Goal: Task Accomplishment & Management: Manage account settings

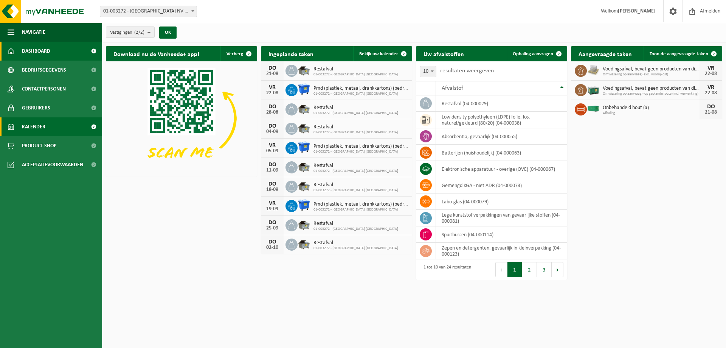
click at [37, 128] on span "Kalender" at bounding box center [33, 126] width 23 height 19
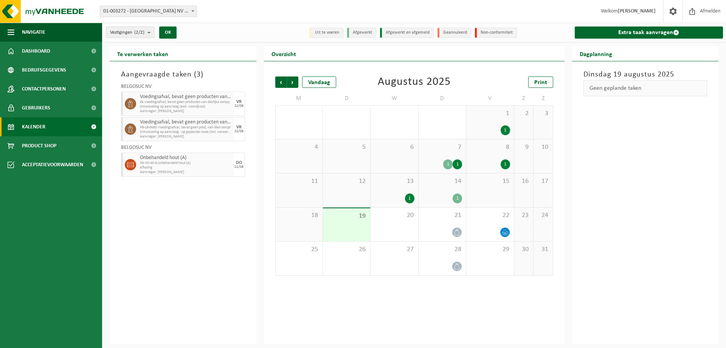
click at [140, 247] on div "Aangevraagde taken ( 3 ) BELGOSUC NV Voedingsafval, bevat geen producten van di…" at bounding box center [183, 202] width 147 height 282
click at [138, 251] on div "Aangevraagde taken ( 3 ) BELGOSUC NV Voedingsafval, bevat geen producten van di…" at bounding box center [183, 202] width 147 height 282
click at [49, 9] on img at bounding box center [45, 11] width 91 height 23
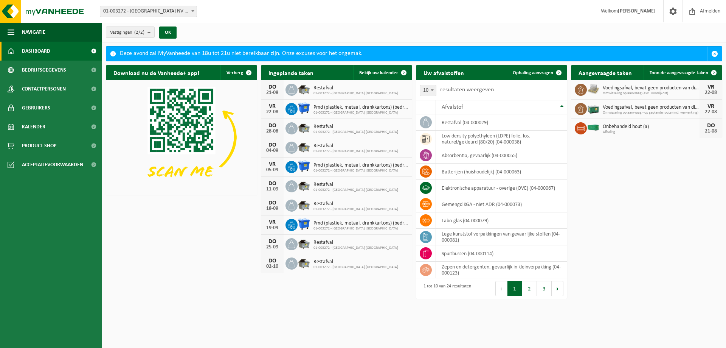
click at [233, 13] on div "Vestiging: 01-003272 - BELGOSUC NV - BEERNEM 10-779676 - BELGOSUC NV - BEERNEM …" at bounding box center [363, 11] width 726 height 23
click at [147, 229] on div "Download nu de Vanheede+ app! Verberg Ingeplande taken Bekijk uw kalender DO 21…" at bounding box center [414, 169] width 620 height 217
click at [715, 51] on span "button" at bounding box center [714, 53] width 7 height 7
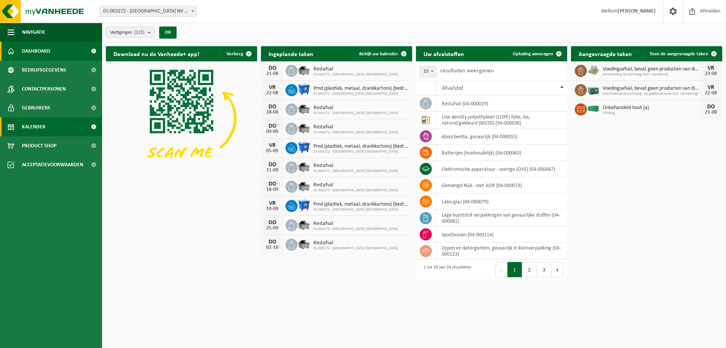
click at [50, 123] on link "Kalender" at bounding box center [51, 126] width 102 height 19
click at [30, 126] on span "Kalender" at bounding box center [33, 126] width 23 height 19
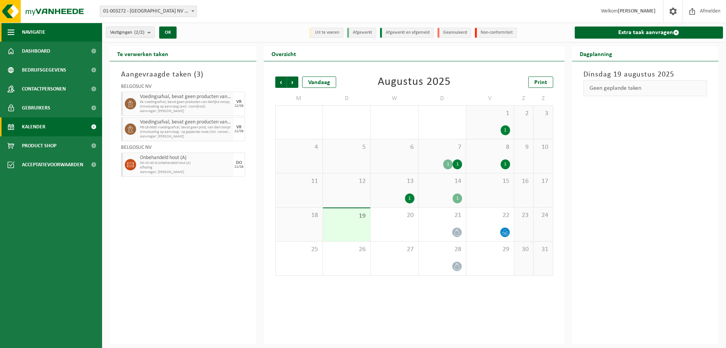
click at [32, 32] on span "Navigatie" at bounding box center [33, 32] width 23 height 19
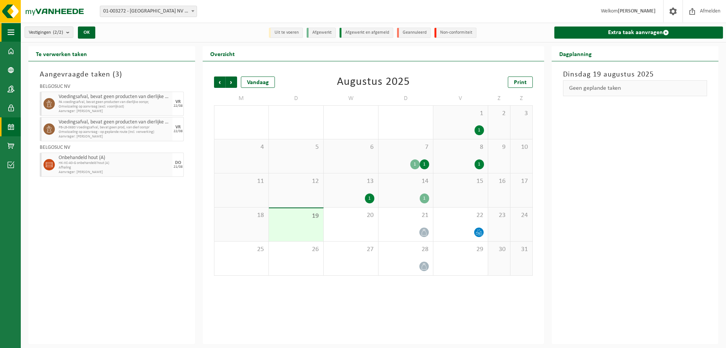
click at [32, 32] on span "Vestigingen (2/2)" at bounding box center [46, 32] width 34 height 11
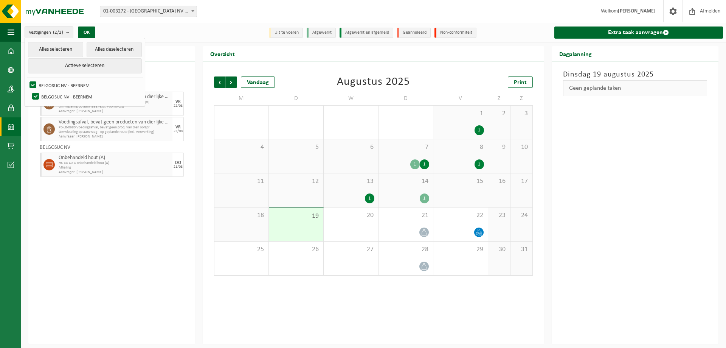
click at [220, 29] on div "Vestigingen (2/2) Alles selecteren Alles deselecteren Actieve selecteren BELGOS…" at bounding box center [373, 33] width 705 height 20
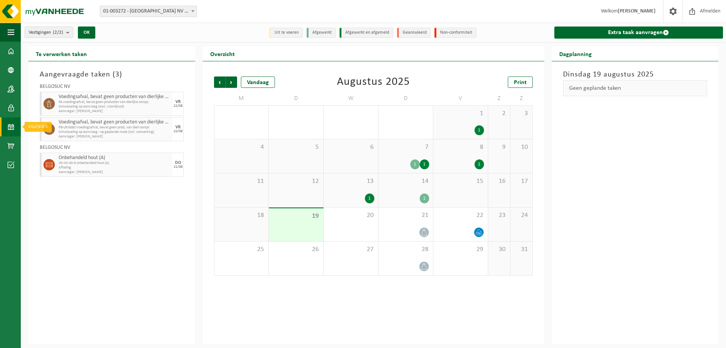
click at [6, 127] on link "Kalender" at bounding box center [10, 126] width 21 height 19
click at [11, 36] on span "button" at bounding box center [11, 32] width 7 height 19
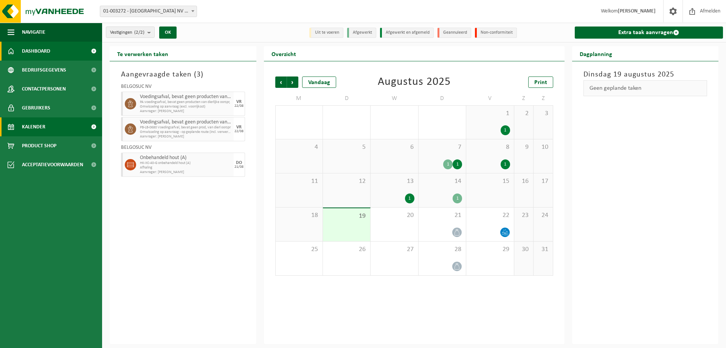
click at [46, 55] on span "Dashboard" at bounding box center [36, 51] width 28 height 19
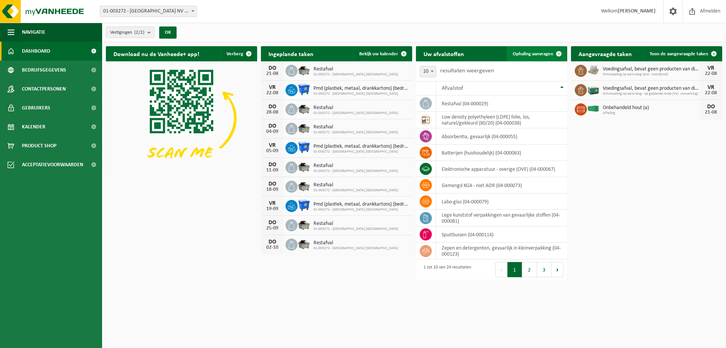
click at [535, 55] on span "Ophaling aanvragen" at bounding box center [533, 53] width 40 height 5
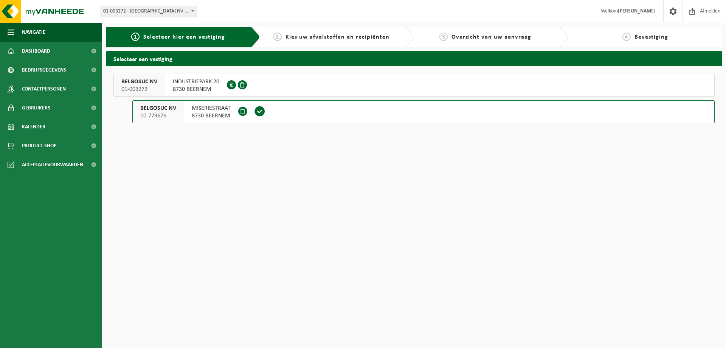
click at [262, 110] on span at bounding box center [259, 111] width 11 height 11
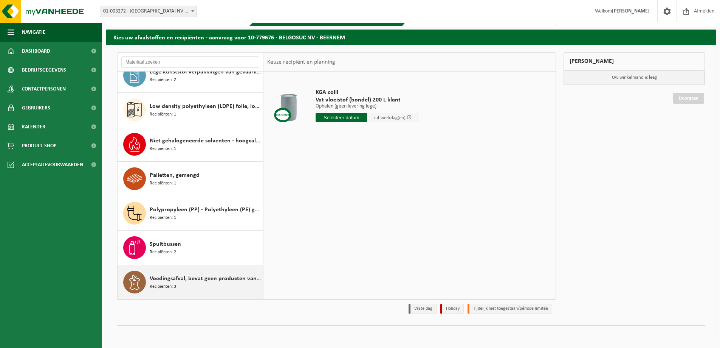
scroll to position [22, 0]
click at [160, 283] on span "Recipiënten: 3" at bounding box center [163, 285] width 26 height 7
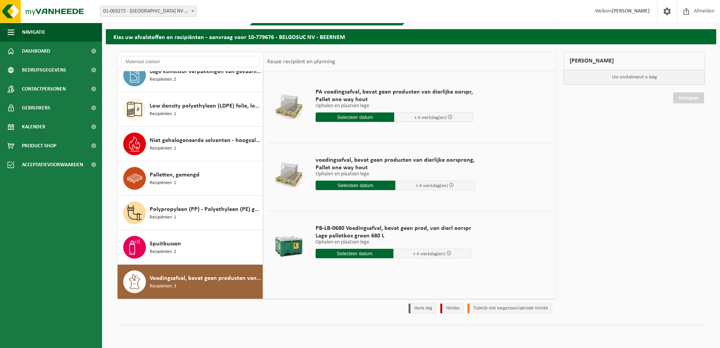
click at [369, 117] on input "text" at bounding box center [355, 116] width 79 height 9
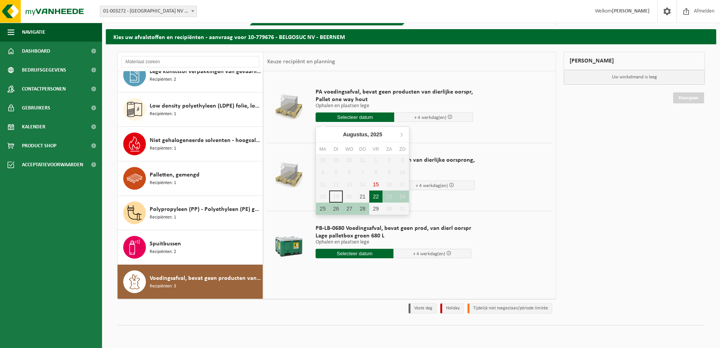
click at [374, 197] on div "22" at bounding box center [375, 196] width 13 height 12
type input "Van [DATE]"
type input "[DATE]"
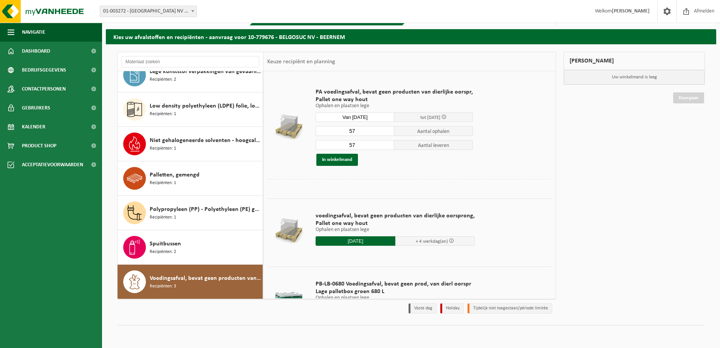
drag, startPoint x: 372, startPoint y: 133, endPoint x: 261, endPoint y: 126, distance: 111.4
click at [257, 129] on div "Afgewerkte olie - industrie in 200lt Recipiënten: 1 Afgewerkte olie - industrie…" at bounding box center [336, 175] width 439 height 247
type input "3"
drag, startPoint x: 362, startPoint y: 148, endPoint x: 306, endPoint y: 143, distance: 56.6
click at [306, 145] on tr "PA voedingsafval, bevat geen producten van dierlijke oorspr, Pallet one way hou…" at bounding box center [409, 127] width 285 height 104
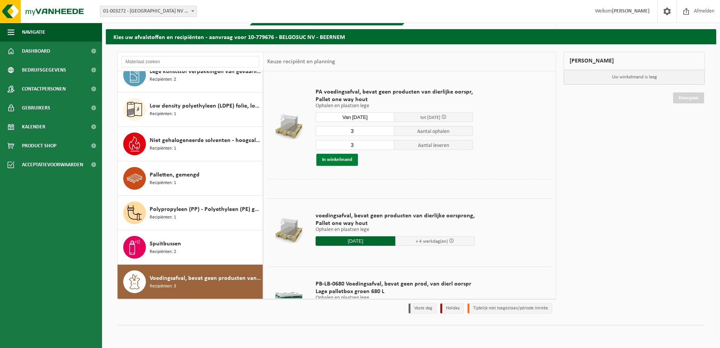
type input "3"
click at [332, 155] on button "In winkelmand" at bounding box center [338, 160] width 42 height 12
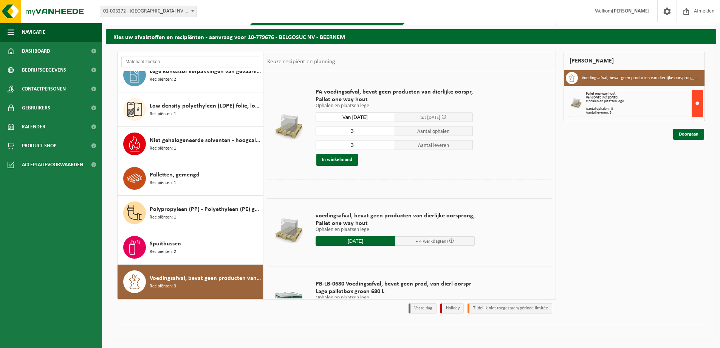
click at [700, 102] on button at bounding box center [697, 103] width 11 height 27
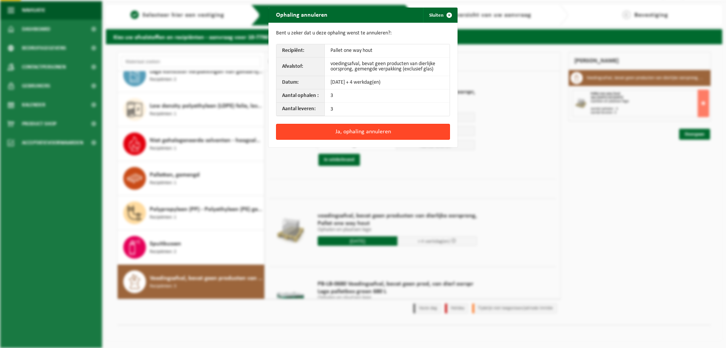
click at [375, 129] on button "Ja, ophaling annuleren" at bounding box center [363, 132] width 174 height 16
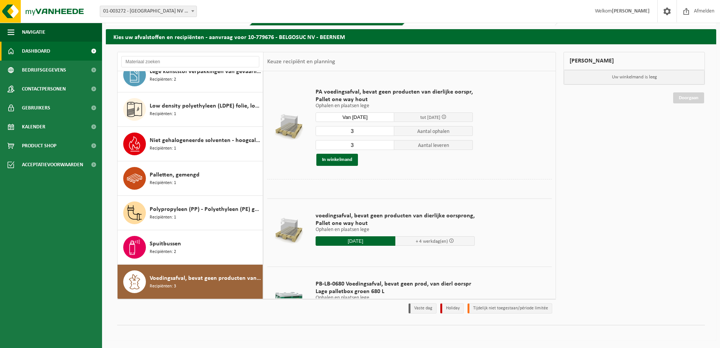
click at [46, 48] on span "Dashboard" at bounding box center [36, 51] width 28 height 19
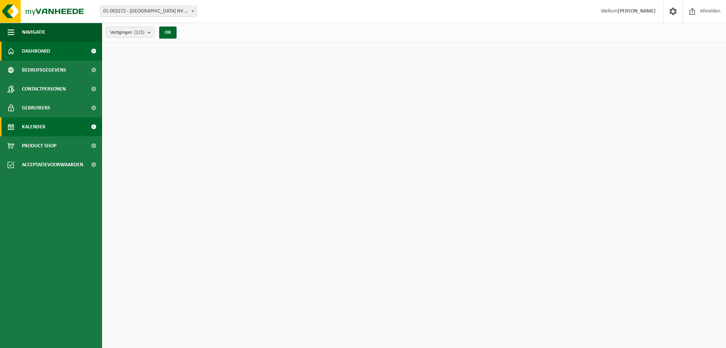
click at [57, 121] on link "Kalender" at bounding box center [51, 126] width 102 height 19
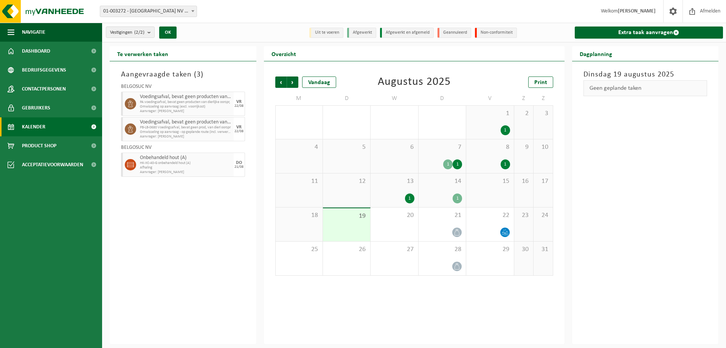
click at [185, 158] on span "Onbehandeld hout (A)" at bounding box center [186, 158] width 92 height 6
click at [43, 51] on span "Dashboard" at bounding box center [36, 51] width 28 height 19
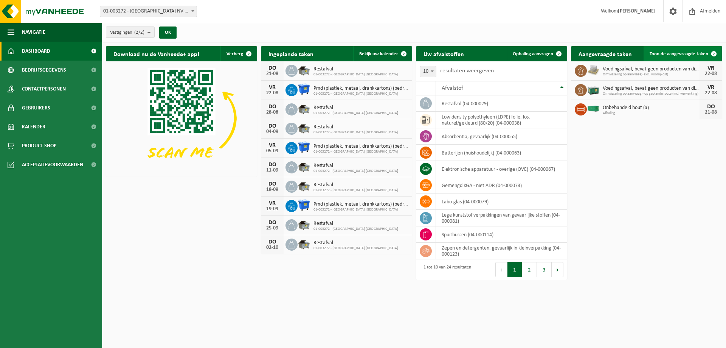
click at [687, 54] on span "Toon de aangevraagde taken" at bounding box center [679, 53] width 59 height 5
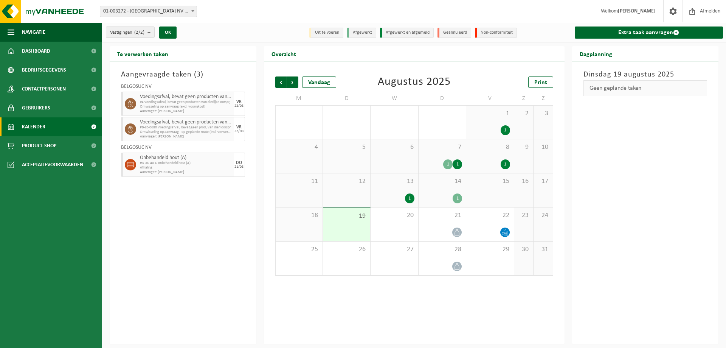
click at [192, 133] on span "Omwisseling op aanvraag - op geplande route (incl. verwerking)" at bounding box center [186, 132] width 92 height 5
click at [199, 102] on span "PA voedingsafval, bevat geen producten van dierlijke oorspr," at bounding box center [186, 102] width 92 height 5
click at [220, 101] on span "PA voedingsafval, bevat geen producten van dierlijke oorspr," at bounding box center [186, 102] width 92 height 5
click at [224, 120] on span "Voedingsafval, bevat geen producten van dierlijke oorsprong, gemengde verpakkin…" at bounding box center [186, 122] width 92 height 6
click at [218, 150] on div "BELGOSUC NV" at bounding box center [183, 149] width 124 height 8
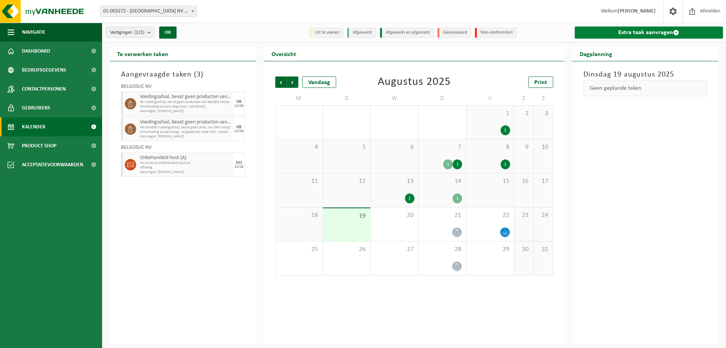
click at [636, 33] on link "Extra taak aanvragen" at bounding box center [649, 32] width 149 height 12
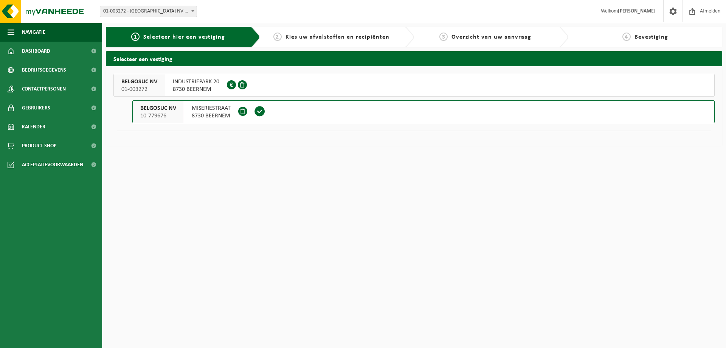
click at [309, 113] on button "BELGOSUC NV 10-779676 MISERIESTRAAT 8730 BEERNEM" at bounding box center [423, 111] width 582 height 23
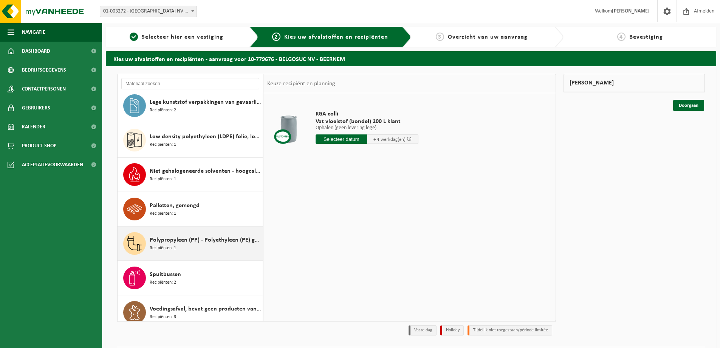
scroll to position [254, 0]
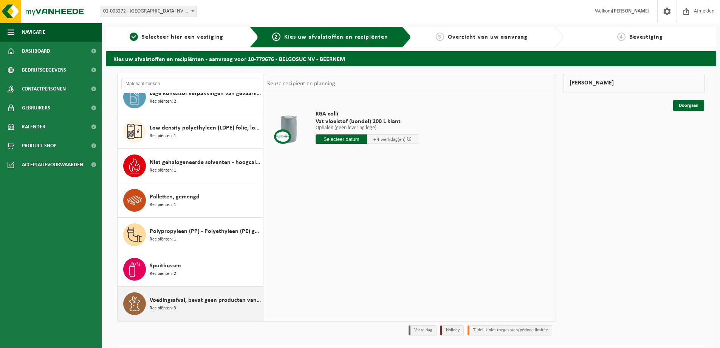
click at [170, 303] on span "Voedingsafval, bevat geen producten van dierlijke oorsprong, gemengde verpakkin…" at bounding box center [205, 299] width 111 height 9
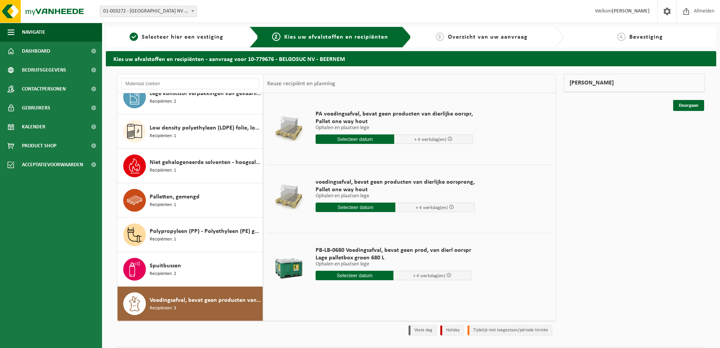
click at [346, 140] on input "text" at bounding box center [355, 138] width 79 height 9
click at [350, 138] on input "text" at bounding box center [355, 138] width 79 height 9
click at [192, 304] on span "Voedingsafval, bevat geen producten van dierlijke oorsprong, gemengde verpakkin…" at bounding box center [205, 299] width 111 height 9
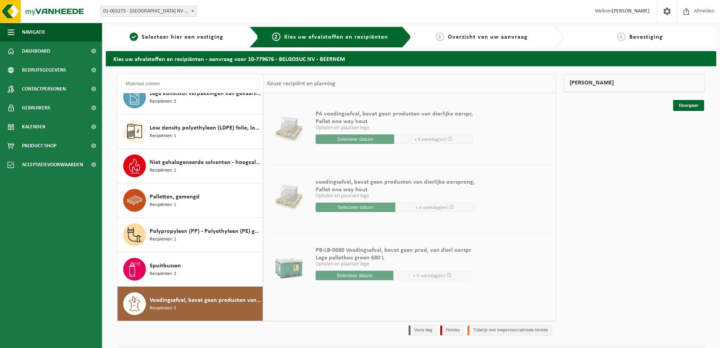
click at [359, 137] on input "text" at bounding box center [355, 138] width 79 height 9
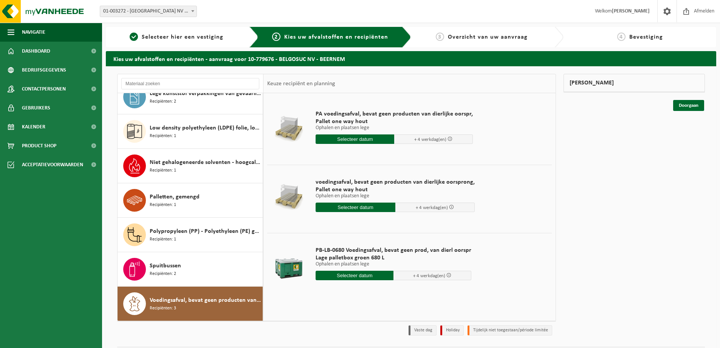
click at [358, 138] on input "text" at bounding box center [355, 138] width 79 height 9
click at [373, 142] on input "text" at bounding box center [355, 138] width 79 height 9
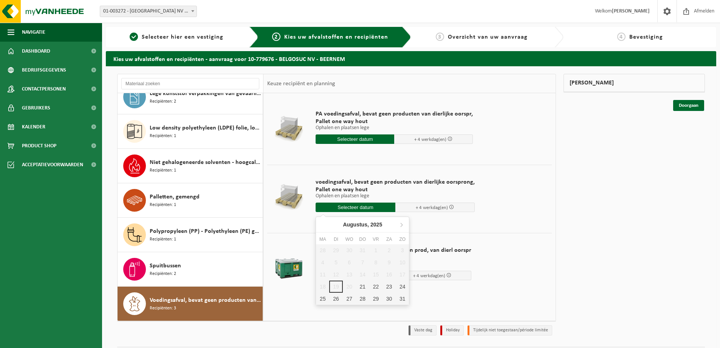
click at [345, 208] on input "text" at bounding box center [356, 206] width 80 height 9
click at [389, 170] on td "voedingsafval, bevat geen producten van dierlijke oorsprong, Pallet one way hou…" at bounding box center [431, 196] width 242 height 64
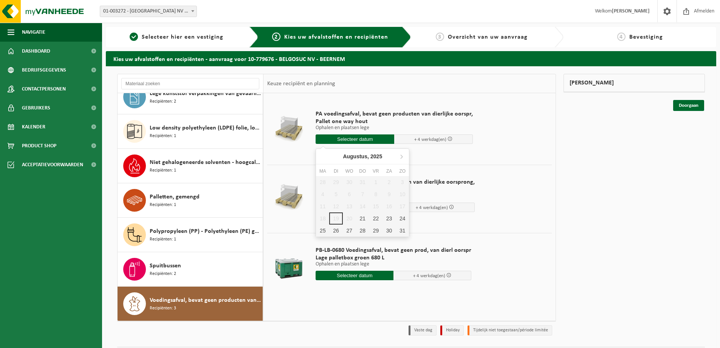
click at [349, 141] on input "text" at bounding box center [355, 138] width 79 height 9
click at [375, 219] on div "22" at bounding box center [375, 218] width 13 height 12
type input "Van 2025-08-22"
type input "2025-08-22"
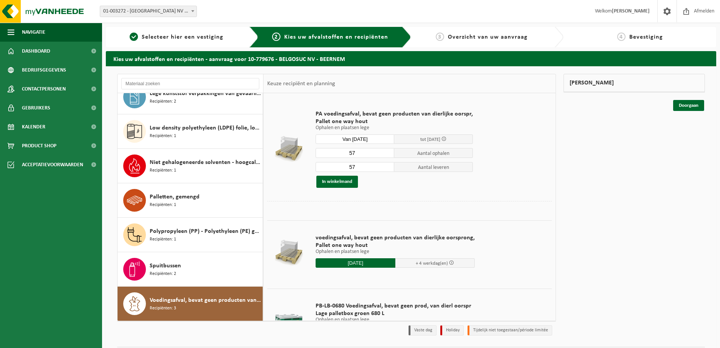
drag, startPoint x: 359, startPoint y: 152, endPoint x: 295, endPoint y: 158, distance: 64.6
click at [295, 158] on tr "PA voedingsafval, bevat geen producten van dierlijke oorspr, Pallet one way hou…" at bounding box center [409, 149] width 285 height 104
type input "3"
drag, startPoint x: 356, startPoint y: 166, endPoint x: 313, endPoint y: 168, distance: 42.8
click at [313, 168] on div "PA voedingsafval, bevat geen producten van dierlijke oorspr, Pallet one way hou…" at bounding box center [394, 148] width 165 height 93
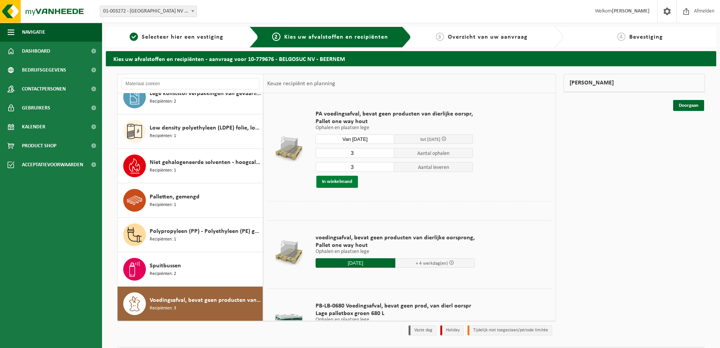
type input "3"
click at [349, 180] on button "In winkelmand" at bounding box center [338, 181] width 42 height 12
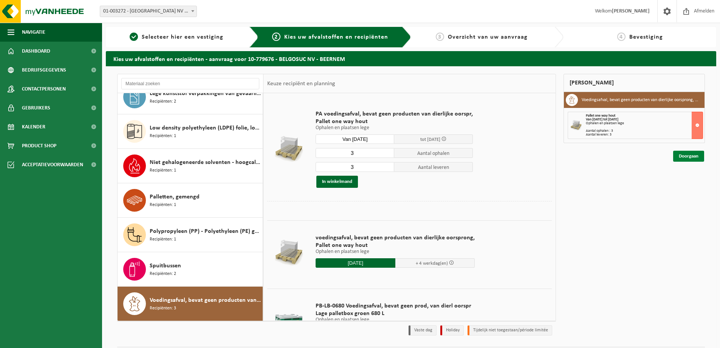
click at [694, 157] on link "Doorgaan" at bounding box center [689, 156] width 31 height 11
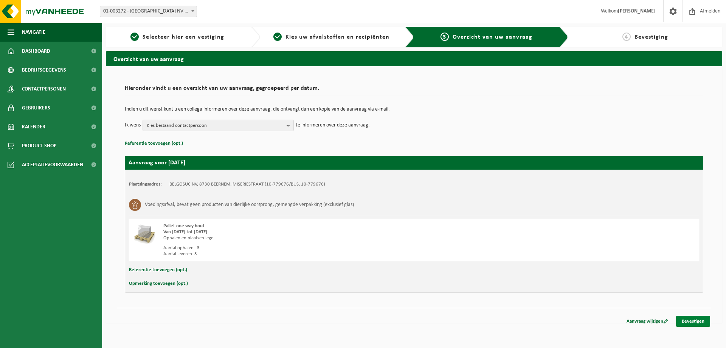
click at [692, 322] on link "Bevestigen" at bounding box center [693, 320] width 34 height 11
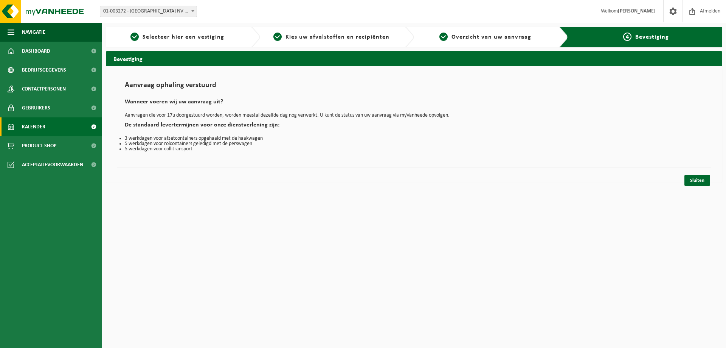
click at [40, 121] on span "Kalender" at bounding box center [33, 126] width 23 height 19
